Goal: Task Accomplishment & Management: Manage account settings

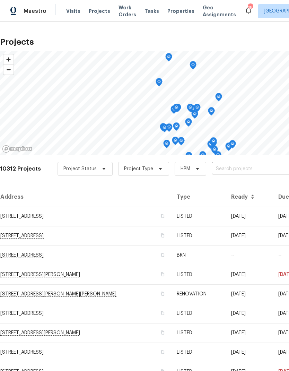
click at [233, 168] on input "text" at bounding box center [251, 169] width 79 height 11
type input "18th"
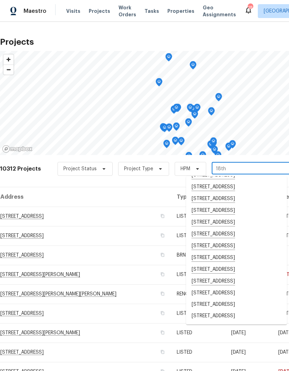
scroll to position [99, 0]
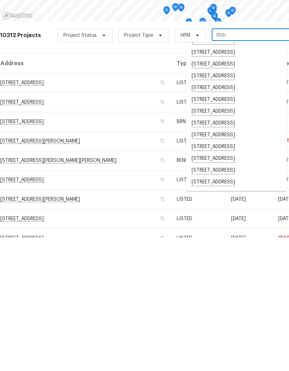
click at [226, 286] on li "[STREET_ADDRESS]" at bounding box center [236, 292] width 101 height 12
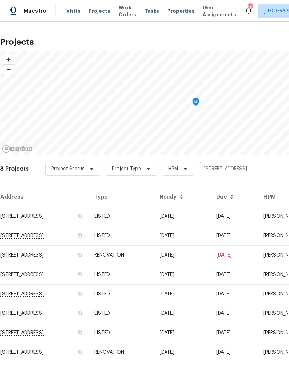
click at [154, 353] on td "RENOVATION" at bounding box center [121, 351] width 65 height 19
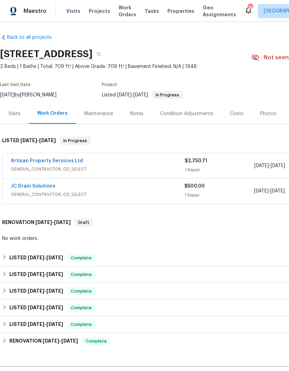
scroll to position [2, 0]
click at [33, 187] on link "JC Drain Solutions" at bounding box center [33, 186] width 45 height 5
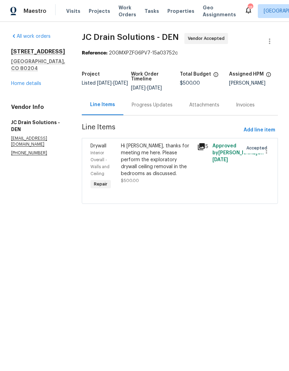
click at [31, 81] on link "Home details" at bounding box center [26, 83] width 30 height 5
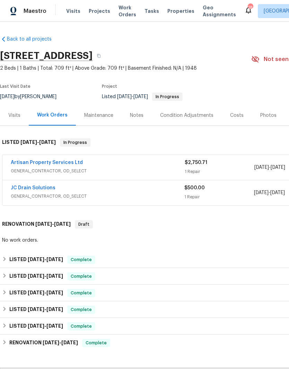
click at [139, 116] on div "Notes" at bounding box center [137, 115] width 14 height 7
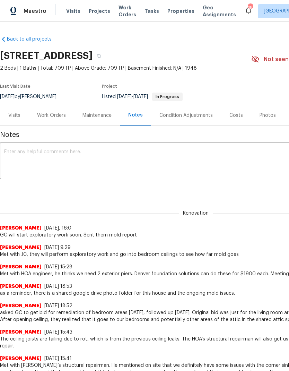
click at [170, 157] on textarea at bounding box center [195, 161] width 383 height 24
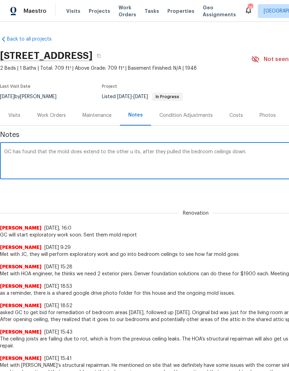
click at [135, 150] on textarea "GC has found that the mold does extend to the other u its, after they pulled th…" at bounding box center [195, 161] width 383 height 24
click at [253, 151] on textarea "GC has found that the mold does extend to the other units, after they pulled th…" at bounding box center [195, 161] width 383 height 24
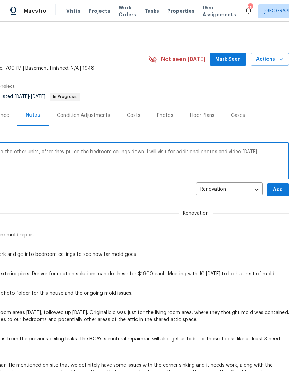
type textarea "GC has found that the mold does extend to the other units, after they pulled th…"
click at [273, 190] on span "Add" at bounding box center [277, 189] width 11 height 9
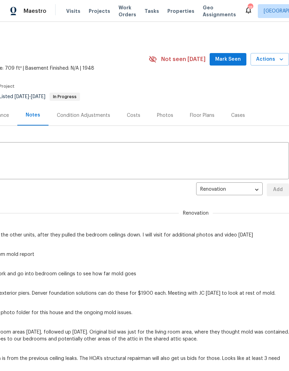
click at [274, 63] on span "Actions" at bounding box center [269, 59] width 27 height 9
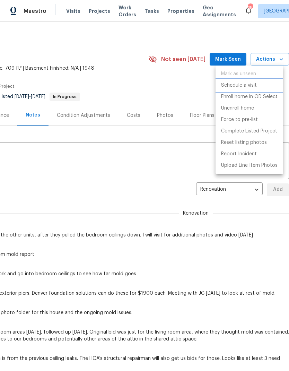
click at [248, 84] on p "Schedule a visit" at bounding box center [239, 85] width 36 height 7
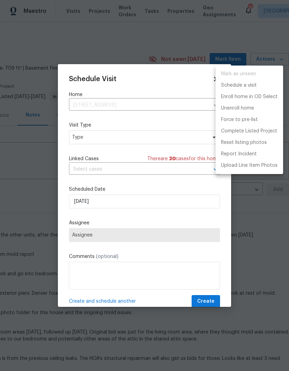
click at [111, 140] on div at bounding box center [144, 185] width 289 height 371
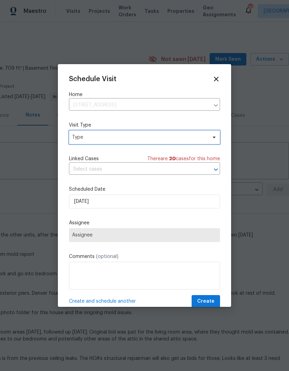
click at [135, 140] on span "Type" at bounding box center [139, 137] width 135 height 7
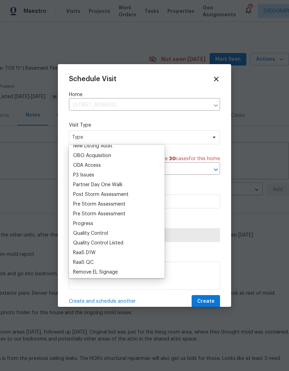
scroll to position [403, 0]
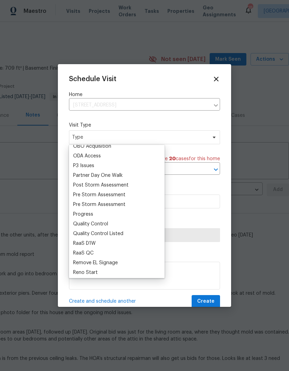
click at [92, 211] on div "Progress" at bounding box center [83, 214] width 20 height 7
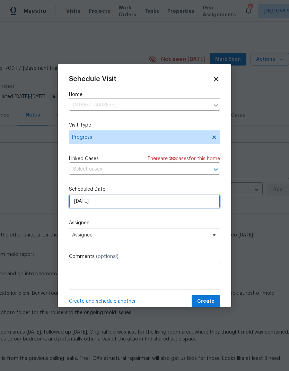
click at [125, 202] on input "[DATE]" at bounding box center [144, 201] width 151 height 14
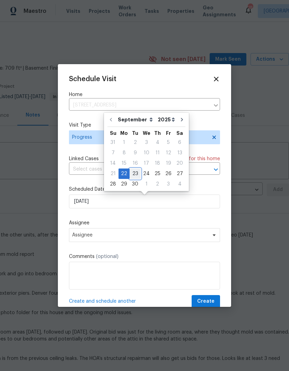
click at [136, 173] on div "23" at bounding box center [135, 174] width 11 height 10
type input "[DATE]"
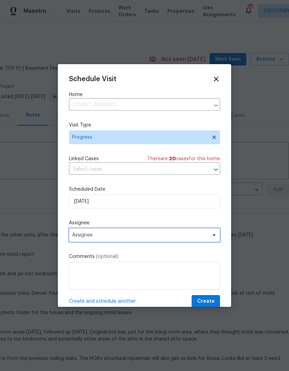
click at [118, 236] on span "Assignee" at bounding box center [140, 235] width 136 height 6
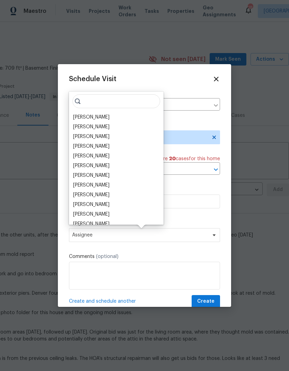
click at [109, 120] on div "[PERSON_NAME]" at bounding box center [91, 117] width 36 height 7
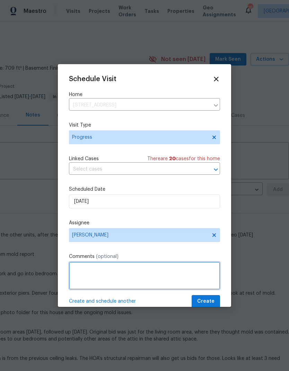
click at [138, 278] on textarea at bounding box center [144, 276] width 151 height 28
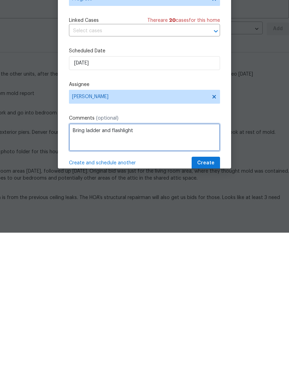
type textarea "Bring ladder and flashlight"
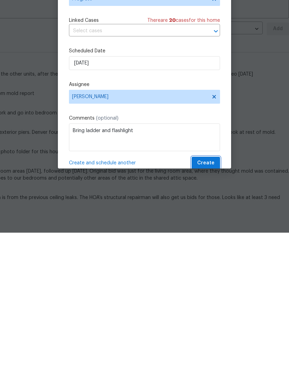
click at [214, 297] on span "Create" at bounding box center [205, 301] width 17 height 9
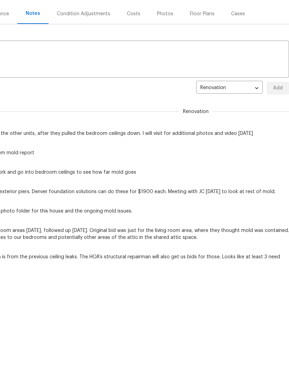
scroll to position [0, 0]
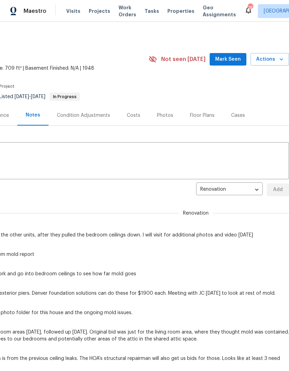
click at [71, 13] on span "Visits" at bounding box center [73, 11] width 14 height 7
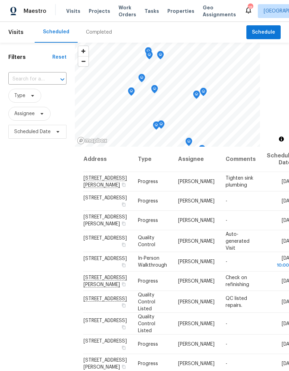
click at [29, 78] on input "text" at bounding box center [27, 79] width 39 height 11
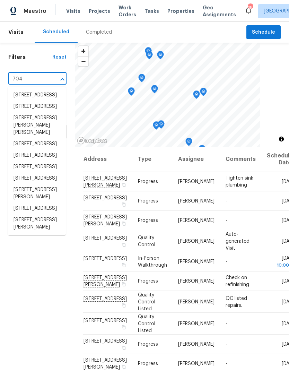
type input "7041"
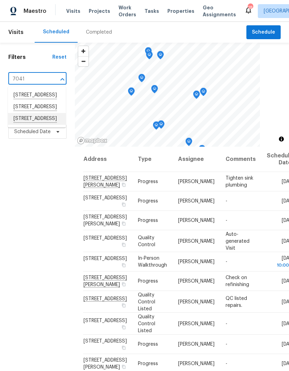
click at [28, 125] on li "[STREET_ADDRESS]" at bounding box center [37, 119] width 58 height 12
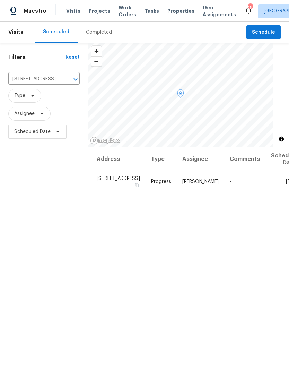
click at [0, 0] on icon at bounding box center [0, 0] width 0 height 0
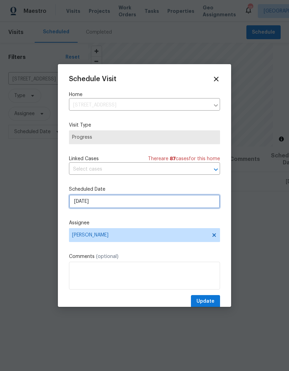
click at [113, 206] on input "[DATE]" at bounding box center [144, 201] width 151 height 14
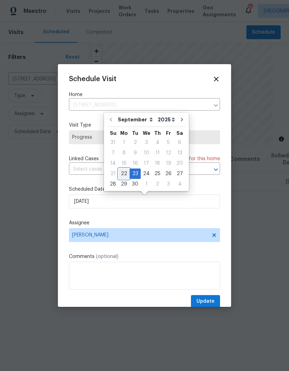
click at [124, 174] on div "22" at bounding box center [123, 174] width 11 height 10
type input "[DATE]"
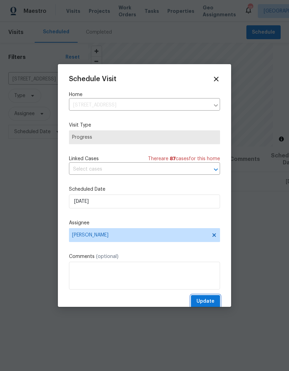
click at [210, 299] on span "Update" at bounding box center [205, 301] width 18 height 9
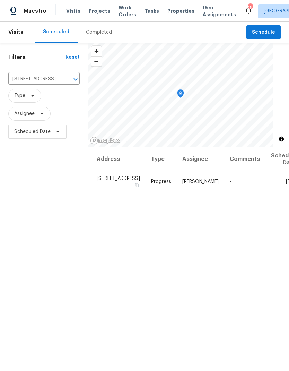
click at [95, 11] on span "Projects" at bounding box center [99, 11] width 21 height 7
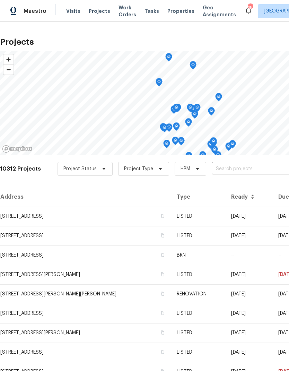
click at [231, 169] on input "text" at bounding box center [251, 169] width 79 height 11
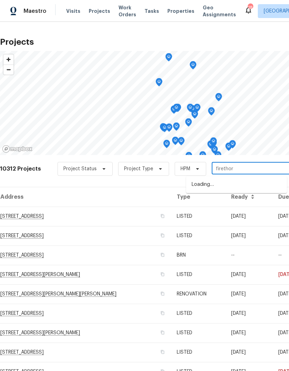
type input "firethorn"
click at [227, 184] on li "[STREET_ADDRESS]" at bounding box center [236, 185] width 101 height 12
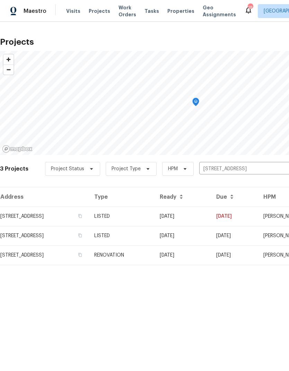
click at [180, 257] on td "[DATE]" at bounding box center [182, 254] width 56 height 19
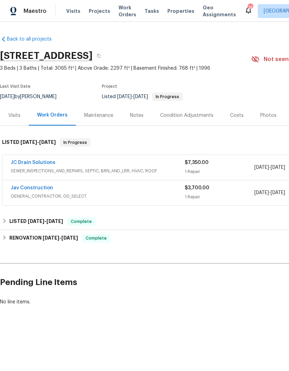
click at [139, 117] on div "Notes" at bounding box center [137, 115] width 14 height 7
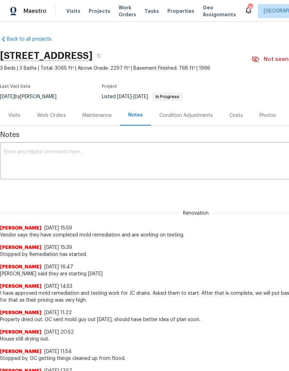
click at [50, 156] on textarea at bounding box center [195, 161] width 383 height 24
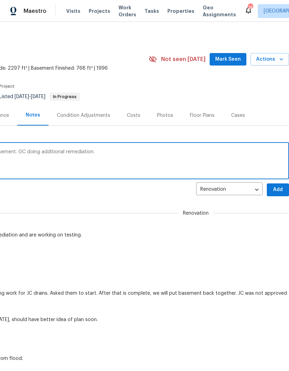
scroll to position [0, 103]
type textarea "Mold testing revealed high totals still in basement. GC doing additional remedi…"
click at [276, 186] on span "Add" at bounding box center [277, 189] width 11 height 9
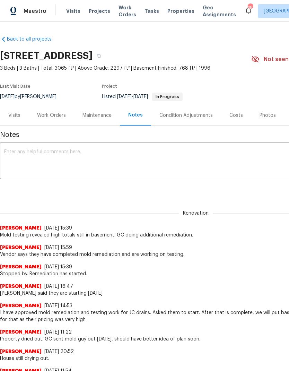
scroll to position [0, 0]
click at [51, 113] on div "Work Orders" at bounding box center [51, 115] width 29 height 7
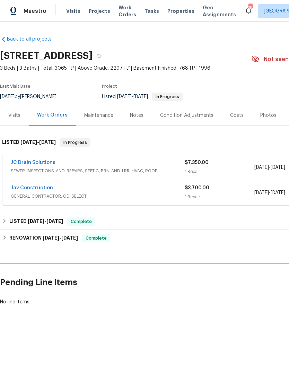
click at [37, 161] on link "JC Drain Solutions" at bounding box center [33, 162] width 45 height 5
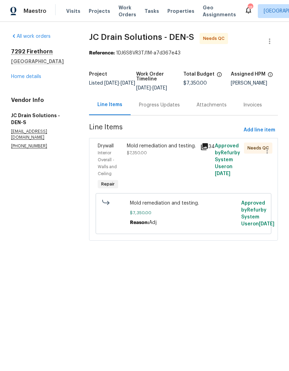
click at [29, 76] on link "Home details" at bounding box center [26, 76] width 30 height 5
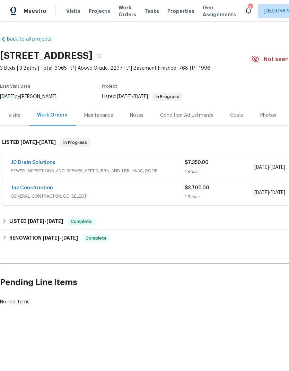
click at [97, 11] on span "Projects" at bounding box center [99, 11] width 21 height 7
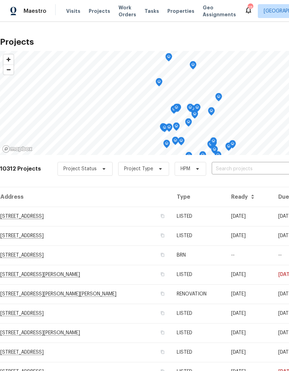
click at [69, 11] on span "Visits" at bounding box center [73, 11] width 14 height 7
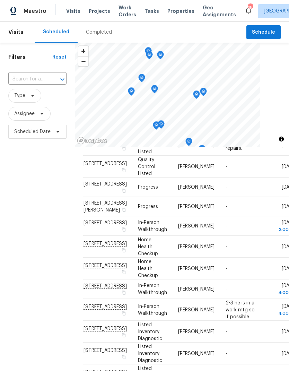
scroll to position [306, 0]
click at [0, 0] on icon at bounding box center [0, 0] width 0 height 0
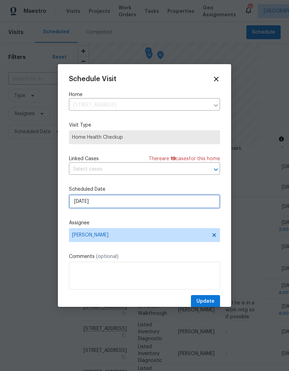
click at [117, 204] on input "[DATE]" at bounding box center [144, 201] width 151 height 14
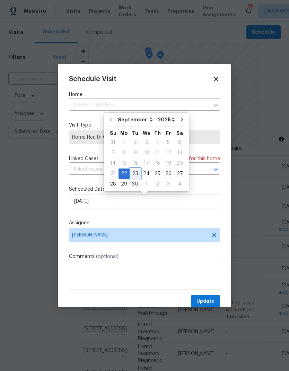
click at [135, 172] on div "23" at bounding box center [135, 174] width 11 height 10
type input "[DATE]"
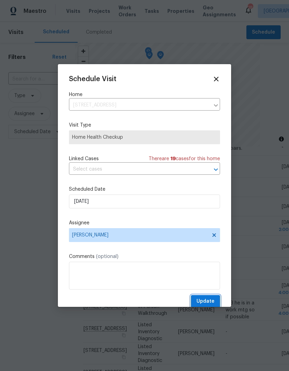
click at [209, 301] on span "Update" at bounding box center [205, 301] width 18 height 9
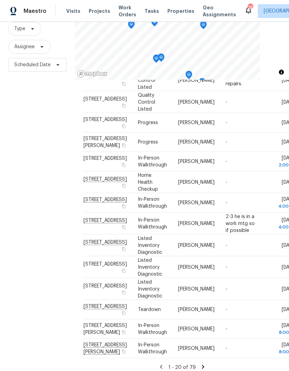
scroll to position [224, 0]
click at [0, 0] on icon at bounding box center [0, 0] width 0 height 0
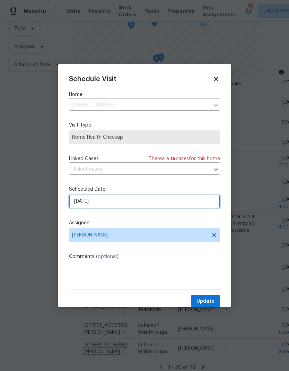
click at [113, 202] on input "[DATE]" at bounding box center [144, 201] width 151 height 14
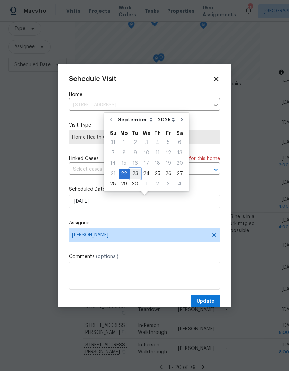
click at [135, 171] on div "23" at bounding box center [135, 174] width 11 height 10
type input "[DATE]"
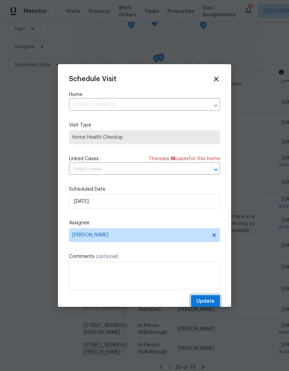
click at [213, 302] on span "Update" at bounding box center [205, 301] width 18 height 9
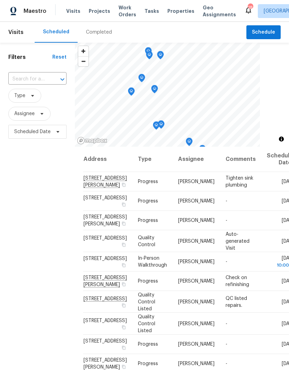
scroll to position [0, 0]
click at [96, 12] on span "Projects" at bounding box center [99, 11] width 21 height 7
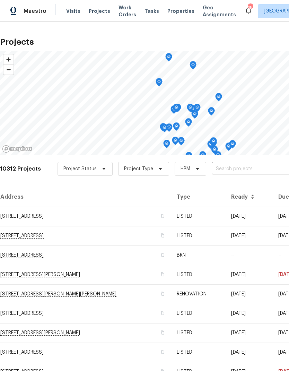
click at [230, 168] on input "text" at bounding box center [251, 169] width 79 height 11
type input "Willow br"
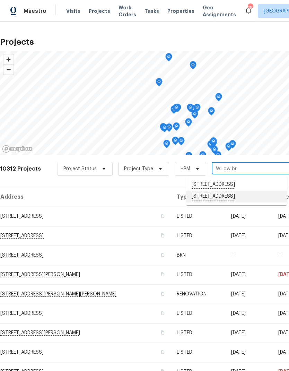
click at [233, 202] on li "[STREET_ADDRESS]" at bounding box center [236, 197] width 101 height 12
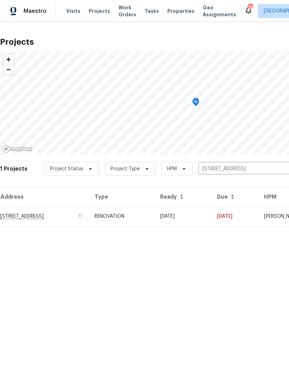
click at [155, 220] on td "RENOVATION" at bounding box center [121, 215] width 65 height 19
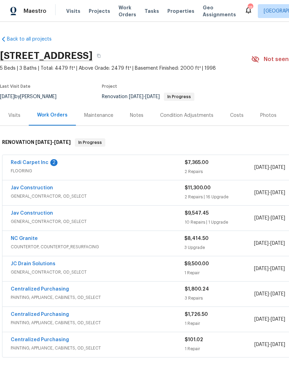
click at [134, 116] on div "Notes" at bounding box center [137, 115] width 14 height 7
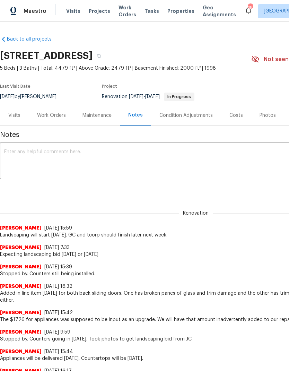
click at [38, 153] on textarea at bounding box center [195, 161] width 383 height 24
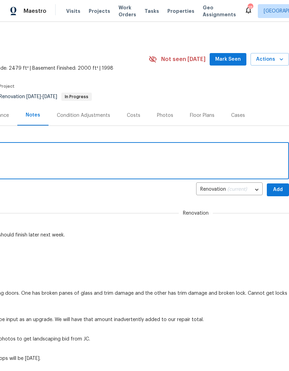
scroll to position [0, 103]
type textarea "Landscaping started [DATE]."
click at [276, 191] on span "Add" at bounding box center [277, 189] width 11 height 9
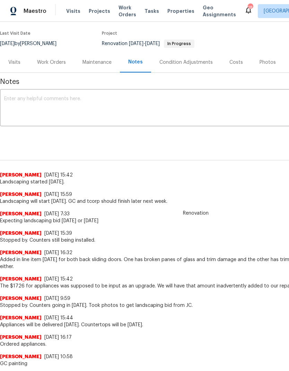
scroll to position [53, 0]
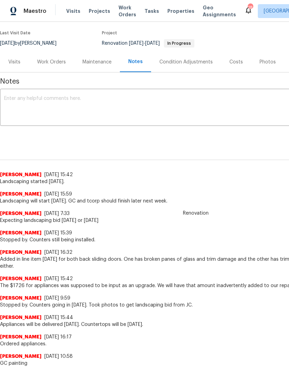
click at [51, 61] on div "Work Orders" at bounding box center [51, 62] width 29 height 7
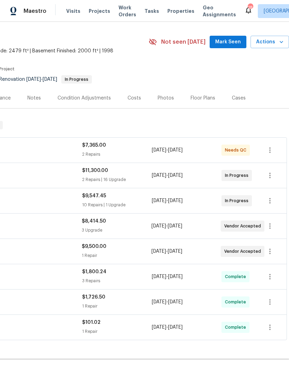
scroll to position [17, 103]
click at [266, 203] on icon "button" at bounding box center [270, 201] width 8 height 8
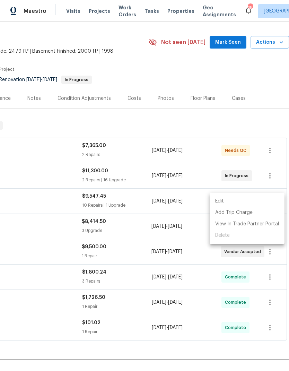
click at [222, 200] on li "Edit" at bounding box center [247, 200] width 75 height 11
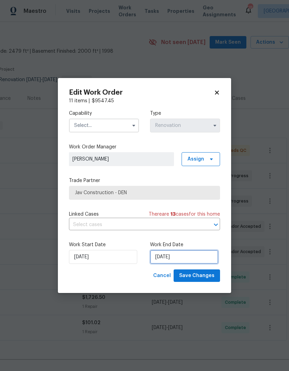
click at [192, 256] on input "[DATE]" at bounding box center [184, 257] width 68 height 14
select select "8"
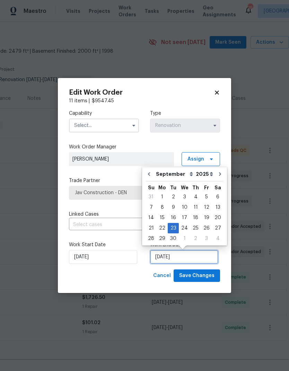
scroll to position [3, 0]
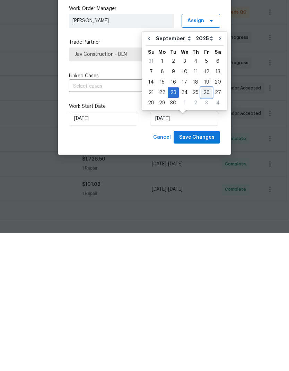
click at [206, 226] on div "26" at bounding box center [206, 231] width 11 height 10
type input "[DATE]"
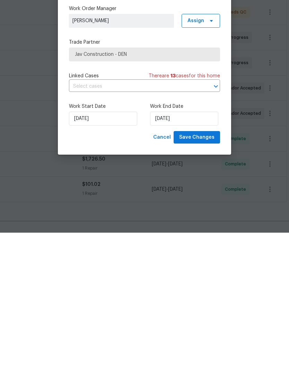
scroll to position [28, 0]
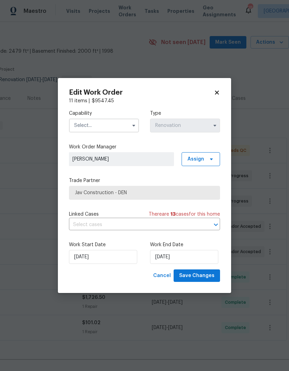
click at [128, 126] on input "text" at bounding box center [104, 125] width 70 height 14
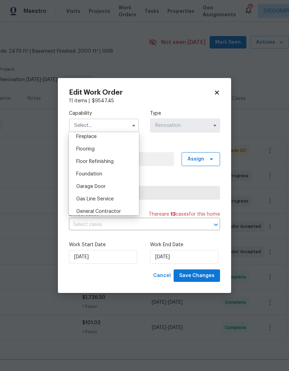
click at [115, 212] on span "General Contractor" at bounding box center [98, 211] width 45 height 5
type input "General Contractor"
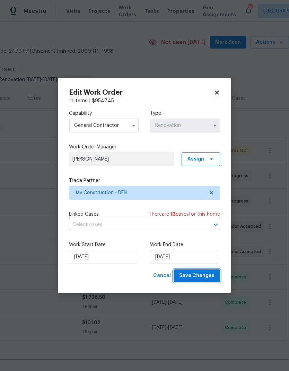
click at [200, 277] on span "Save Changes" at bounding box center [196, 275] width 35 height 9
